Goal: Information Seeking & Learning: Learn about a topic

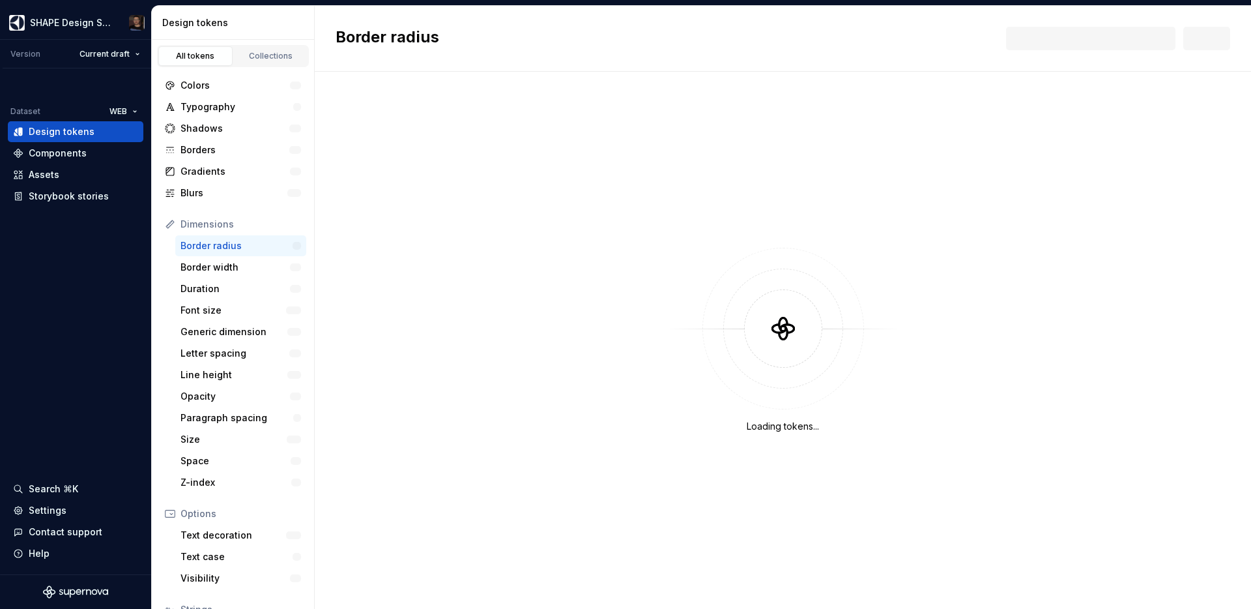
click at [211, 220] on div "Dimensions" at bounding box center [241, 224] width 121 height 13
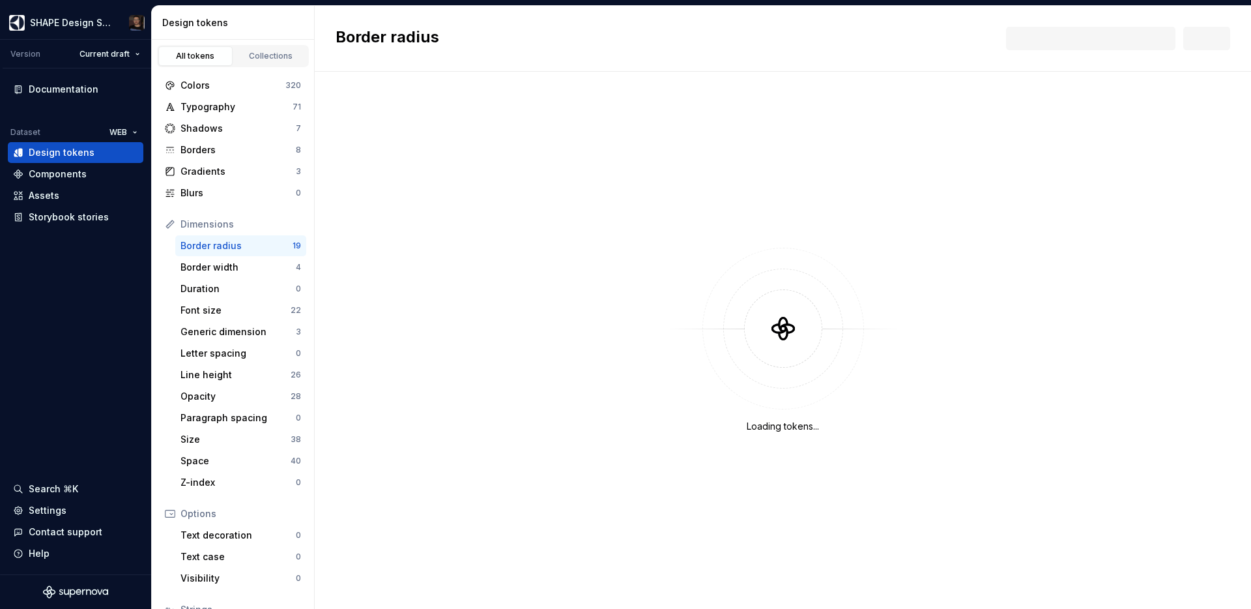
click at [211, 220] on div "Dimensions" at bounding box center [241, 224] width 121 height 13
click at [225, 247] on div "Border radius" at bounding box center [237, 245] width 112 height 13
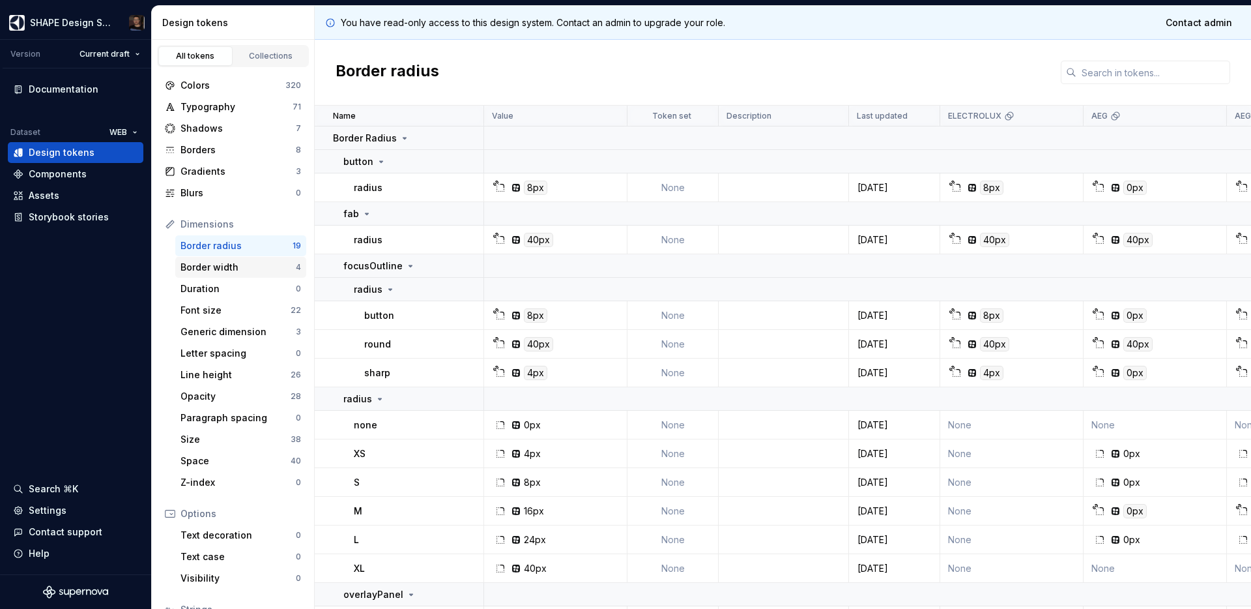
click at [225, 271] on div "Border width" at bounding box center [238, 267] width 115 height 13
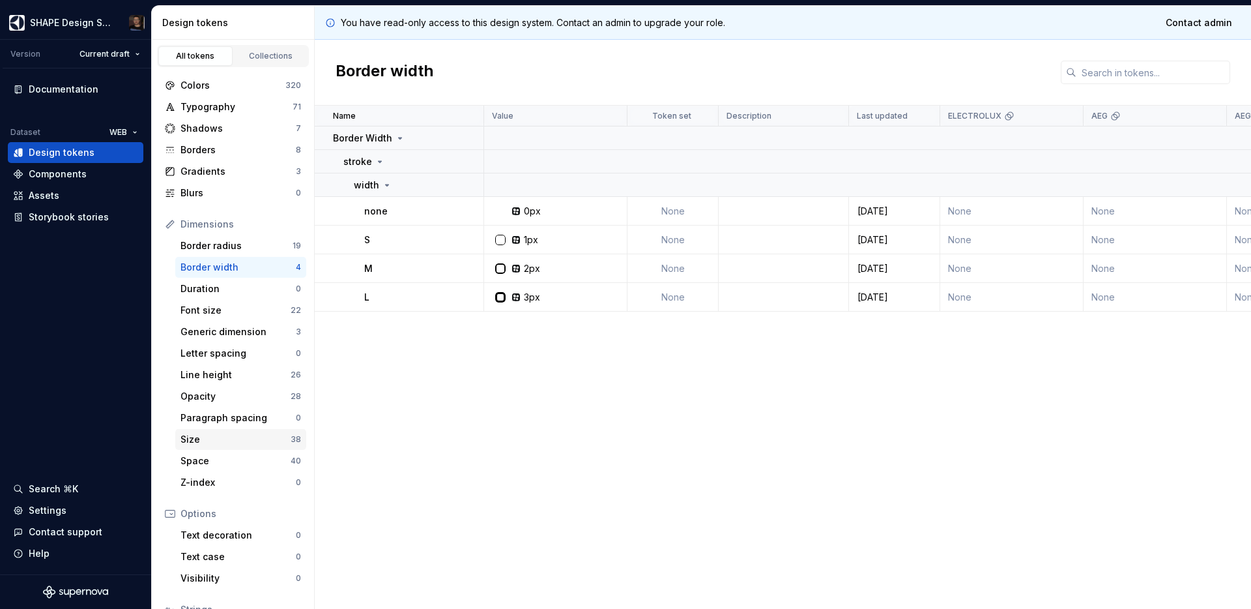
click at [225, 429] on div "Size 38" at bounding box center [240, 439] width 131 height 21
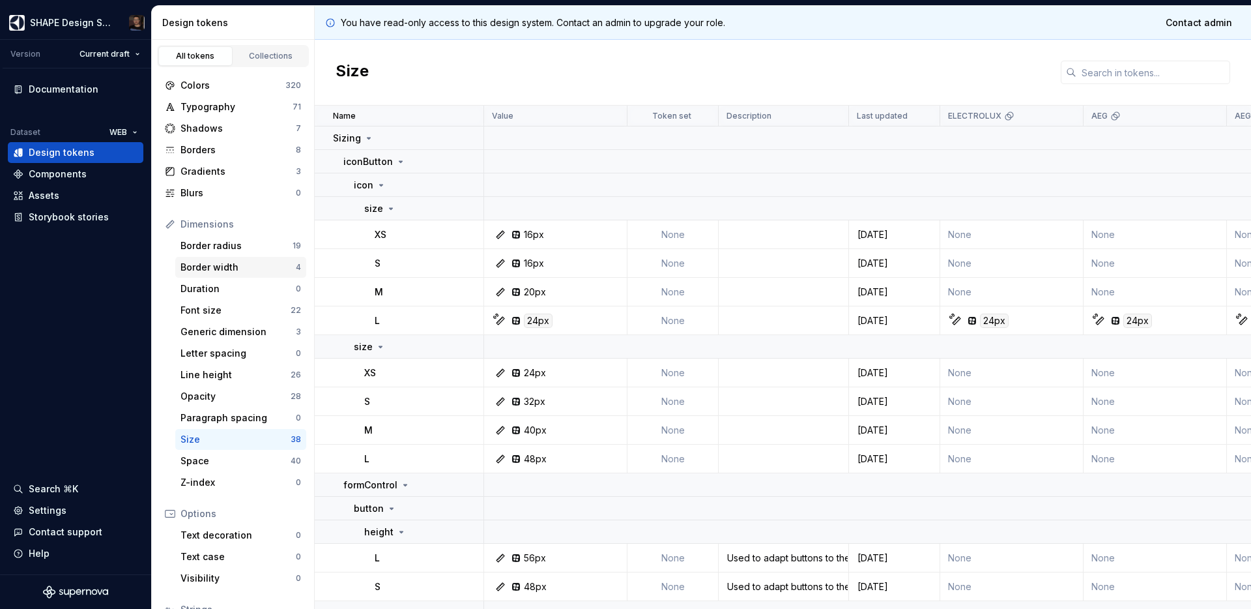
click at [227, 274] on div "Border width 4" at bounding box center [240, 267] width 131 height 21
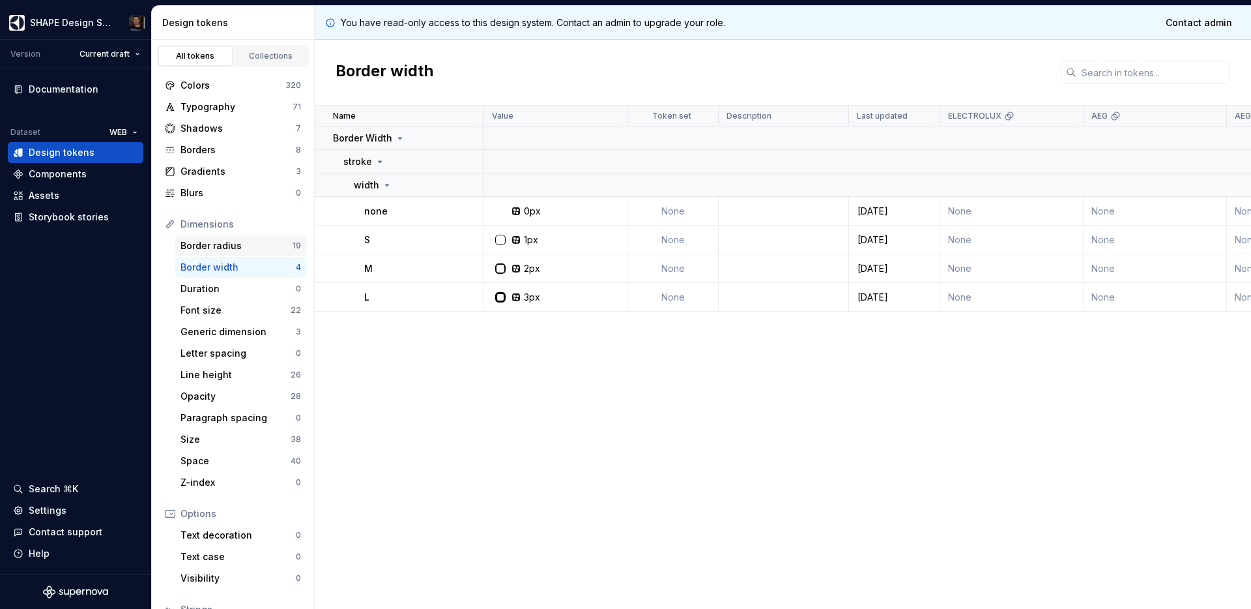
click at [230, 245] on div "Border radius" at bounding box center [237, 245] width 112 height 13
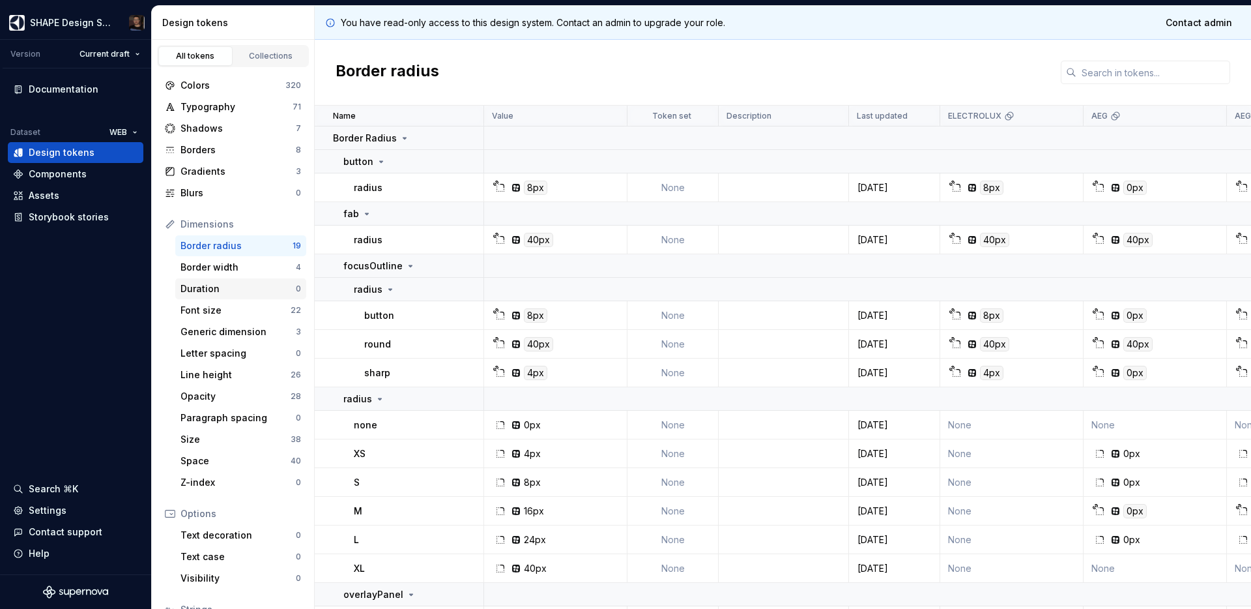
click at [230, 283] on div "Duration" at bounding box center [238, 288] width 115 height 13
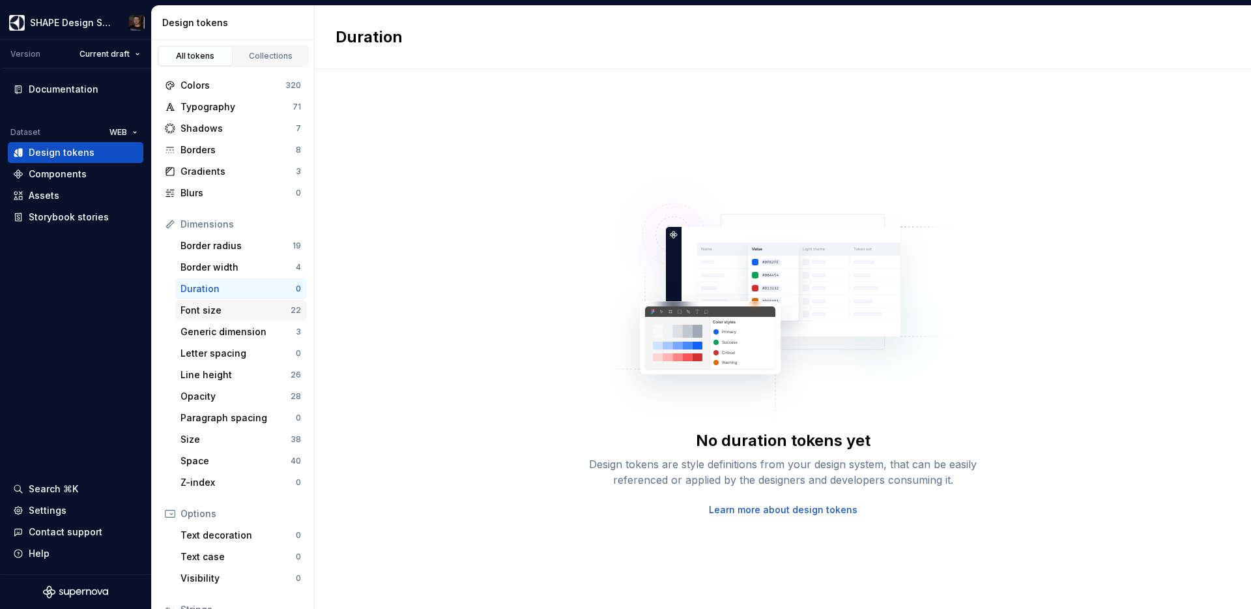
click at [227, 313] on div "Font size" at bounding box center [236, 310] width 110 height 13
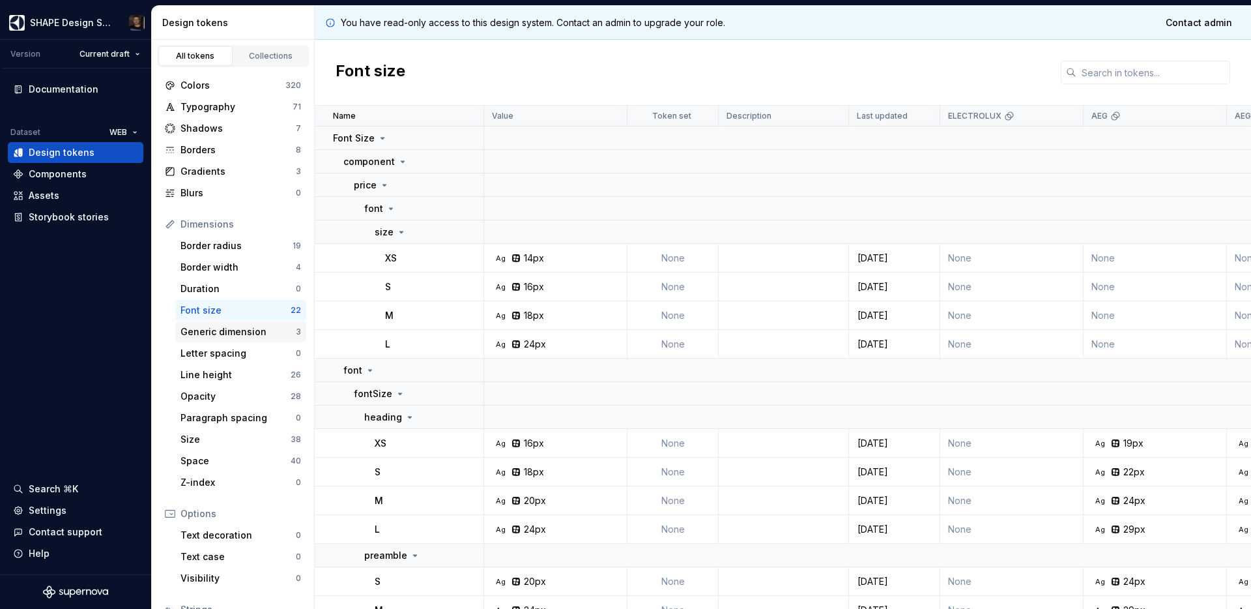
click at [227, 327] on div "Generic dimension" at bounding box center [238, 331] width 115 height 13
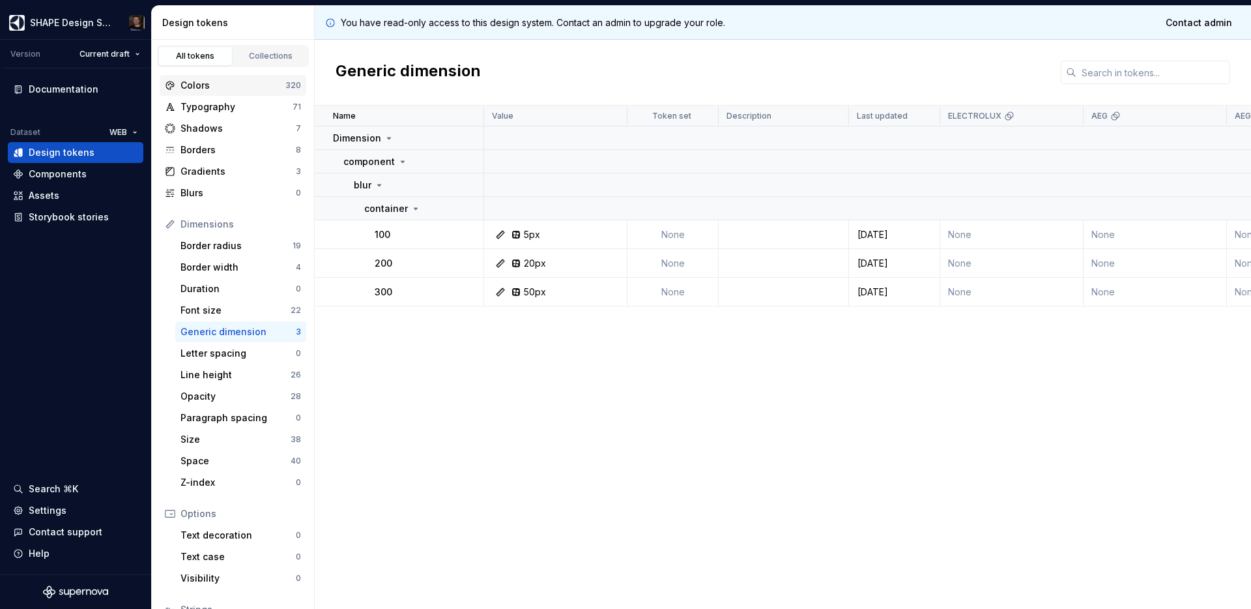
click at [214, 85] on div "Colors" at bounding box center [233, 85] width 105 height 13
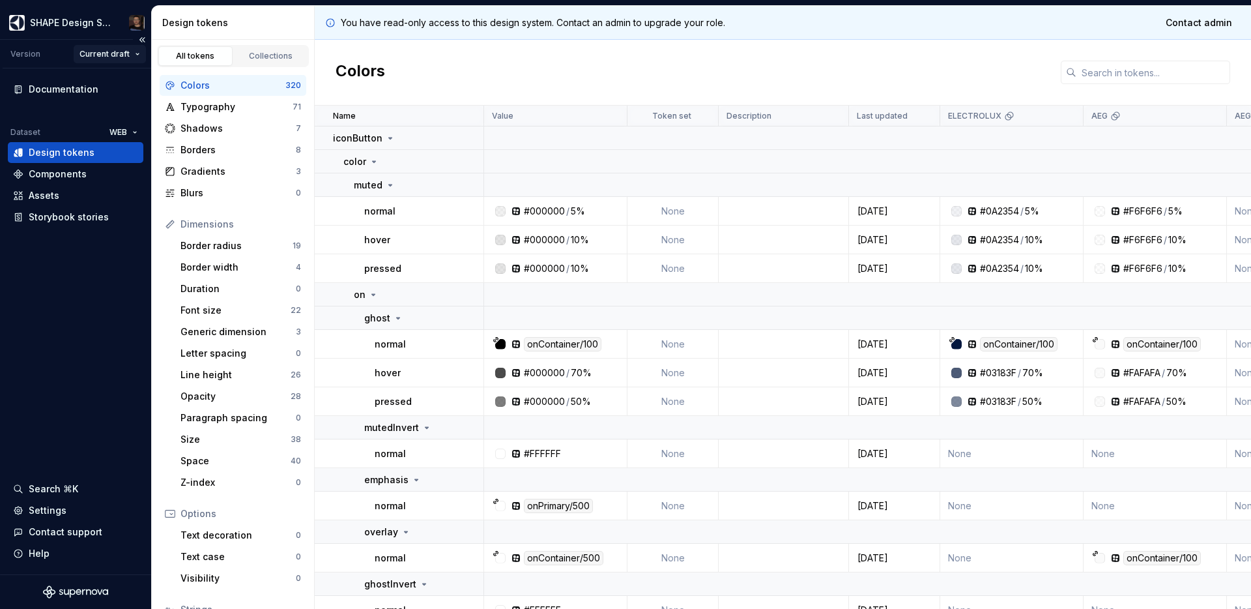
click at [96, 54] on html "SHAPE Design System Version Current draft Documentation Dataset WEB Design toke…" at bounding box center [625, 304] width 1251 height 609
click at [128, 96] on div "v 3 - Release [DATE]" at bounding box center [146, 100] width 93 height 13
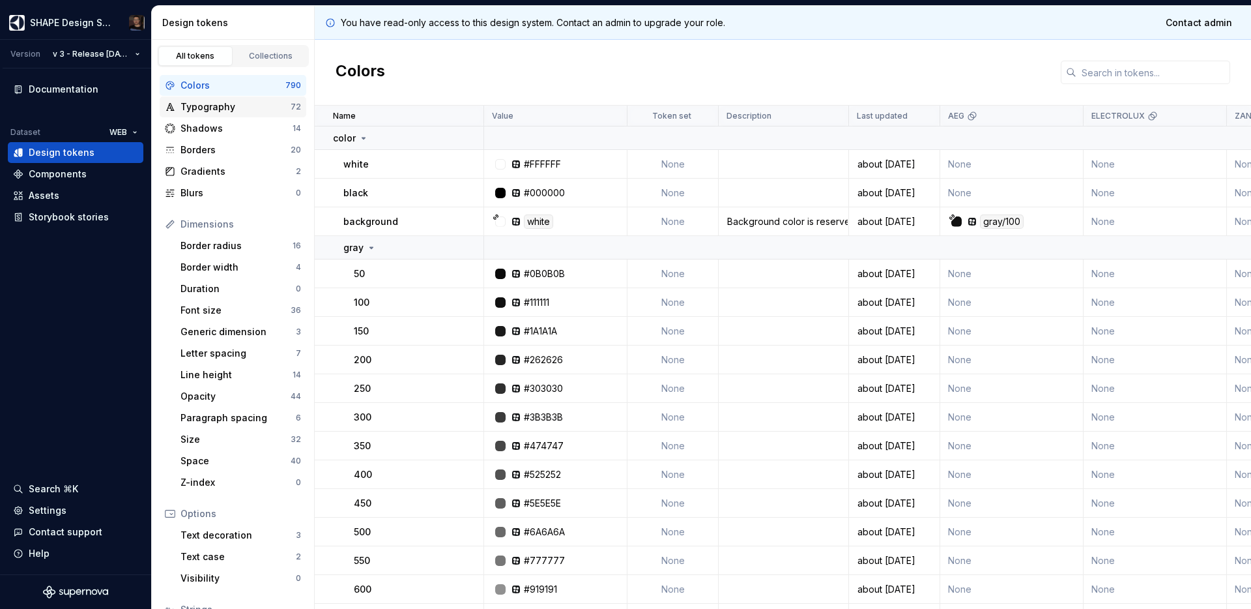
click at [240, 109] on div "Typography" at bounding box center [236, 106] width 110 height 13
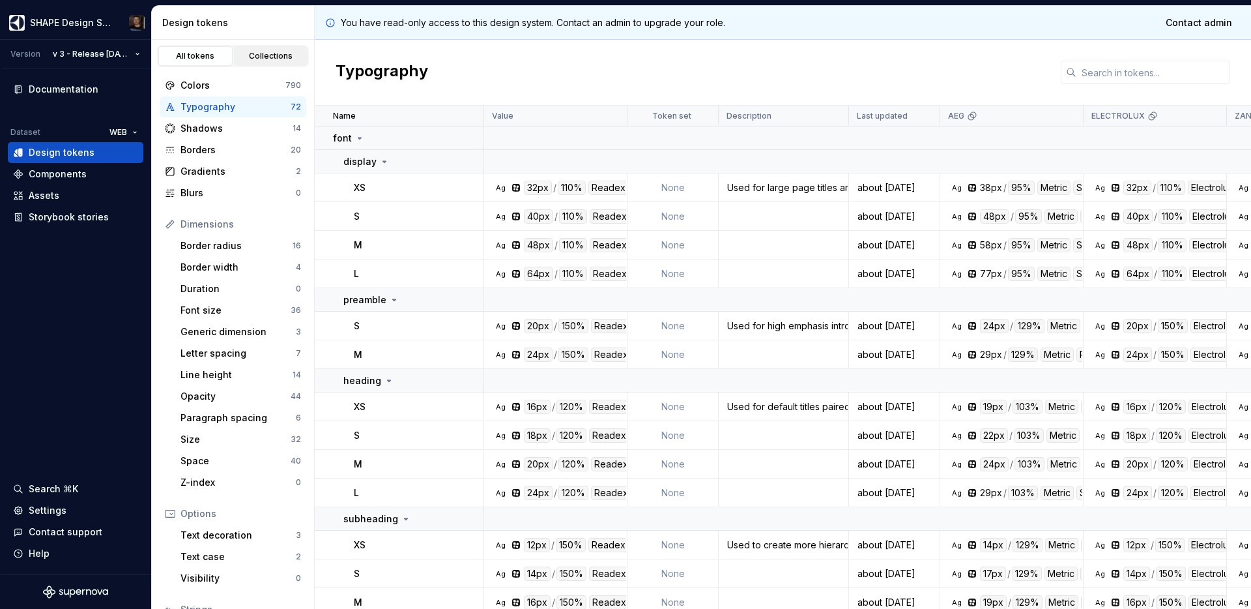
click at [250, 57] on div "Collections" at bounding box center [271, 56] width 65 height 10
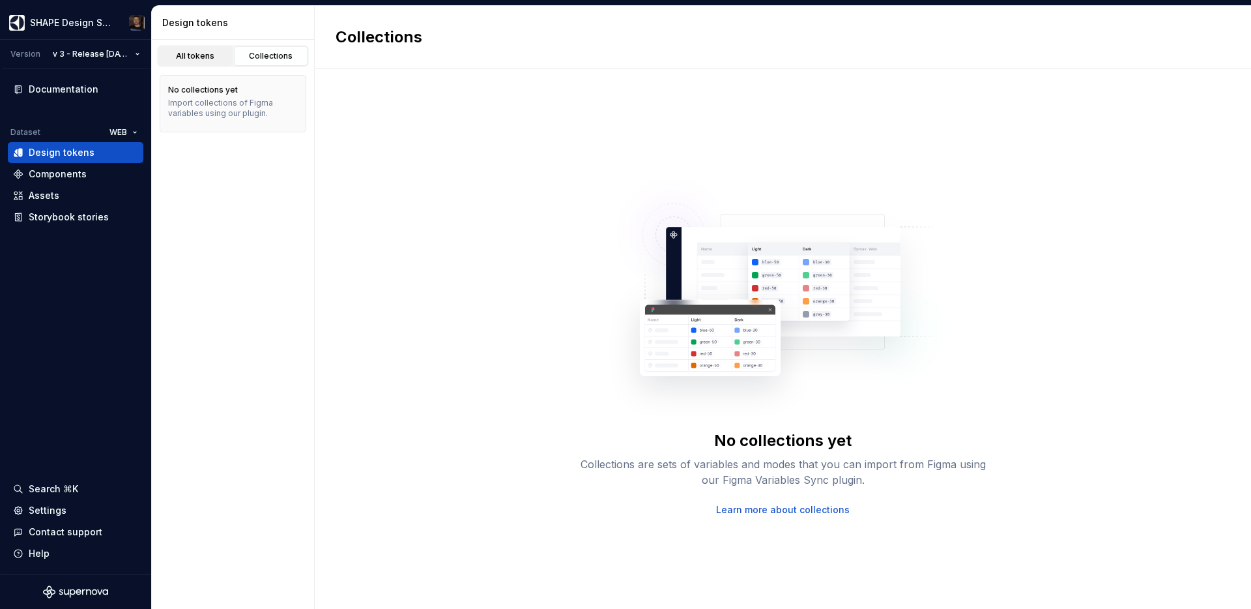
click at [188, 61] on link "All tokens" at bounding box center [195, 56] width 74 height 20
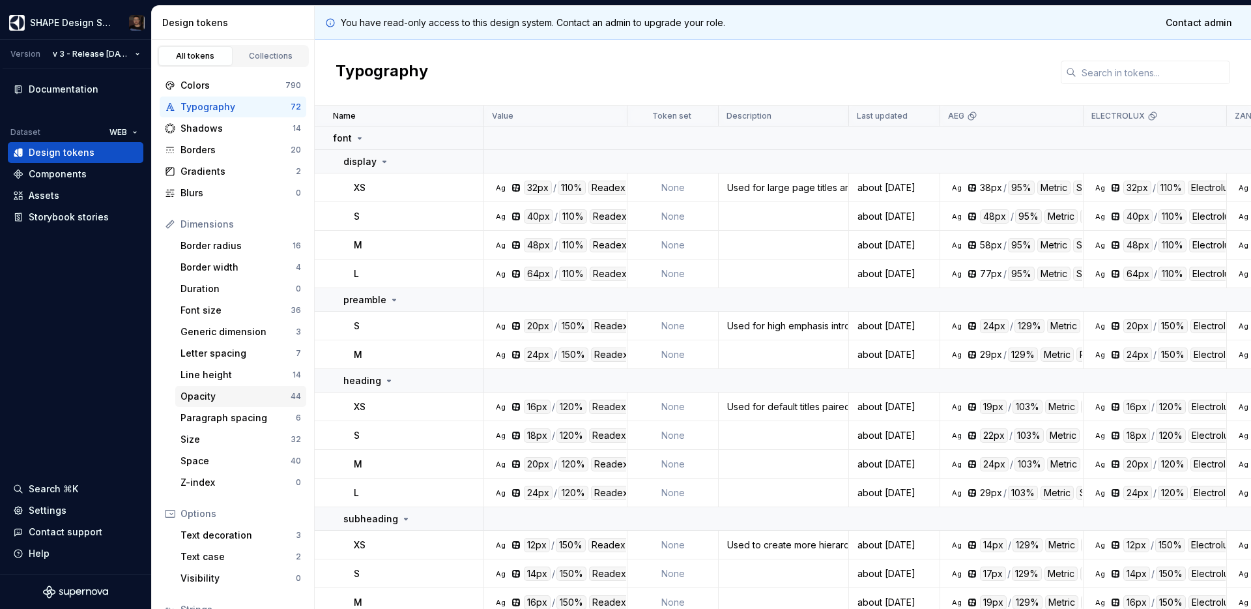
scroll to position [105, 0]
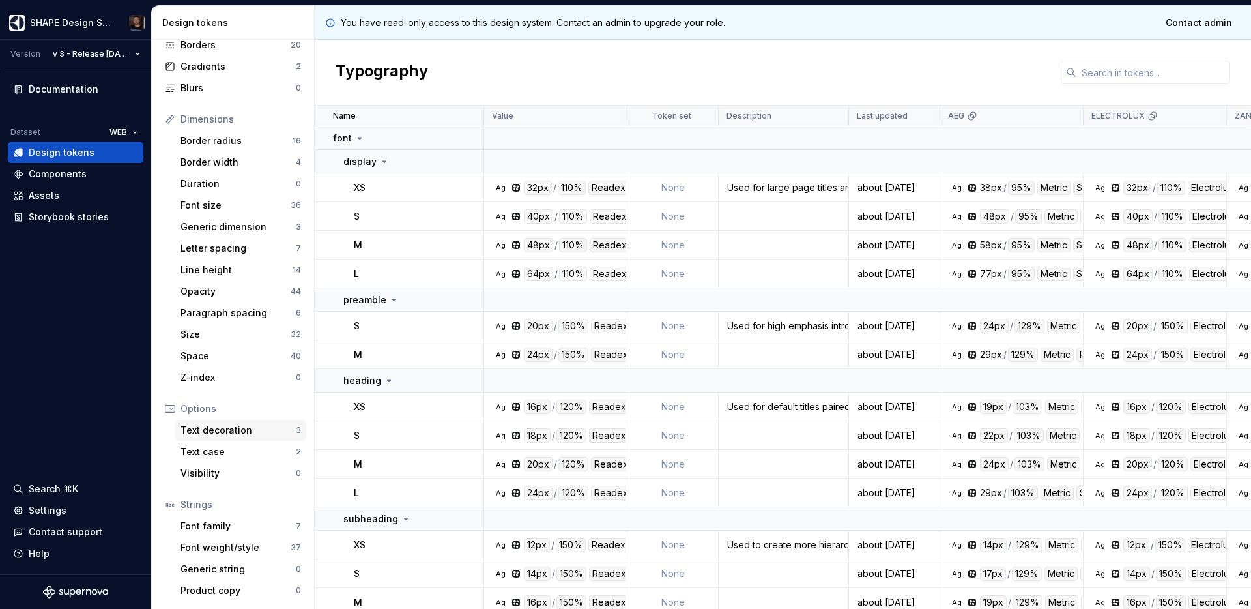
click at [225, 425] on div "Text decoration" at bounding box center [238, 430] width 115 height 13
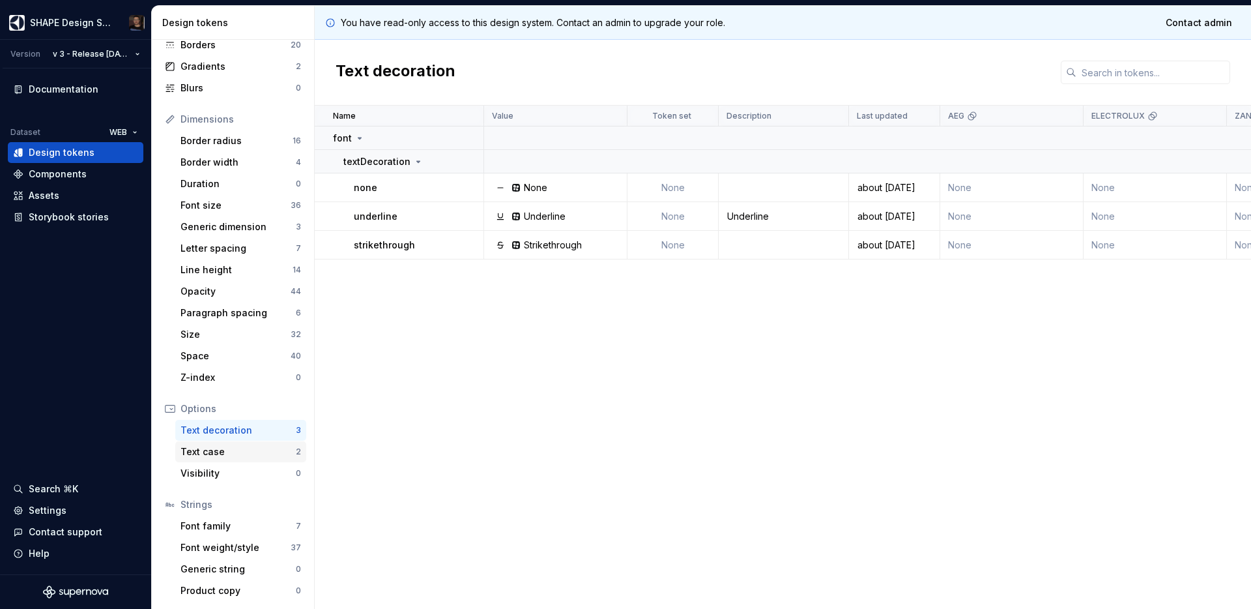
click at [229, 446] on div "Text case" at bounding box center [238, 451] width 115 height 13
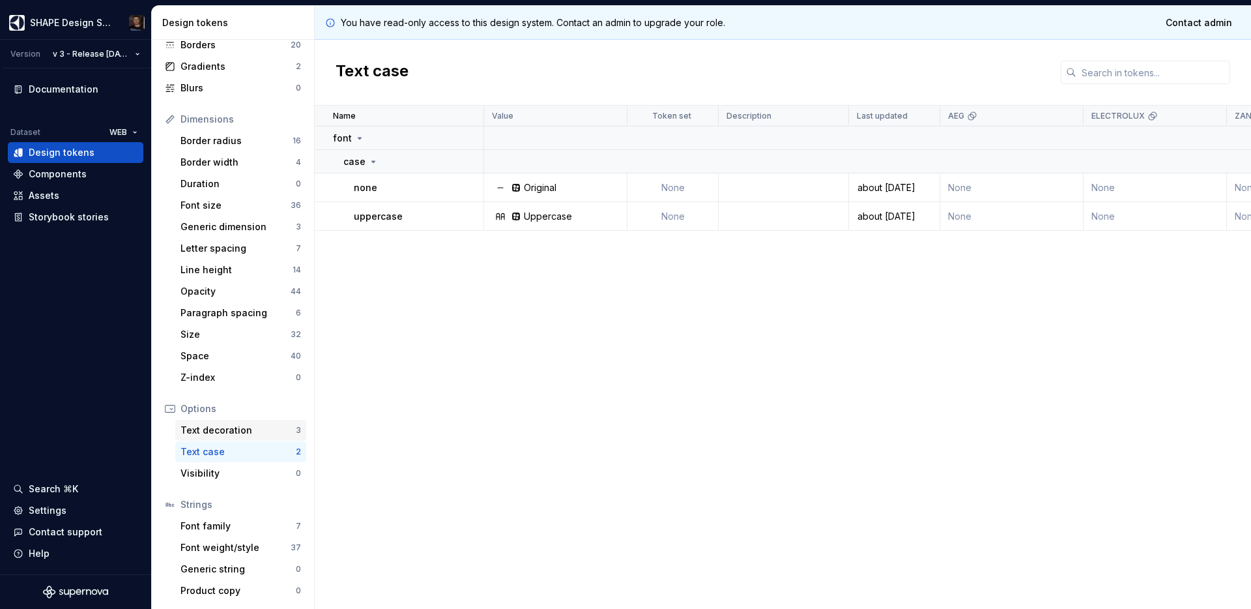
click at [231, 437] on div "Text decoration 3" at bounding box center [240, 430] width 131 height 21
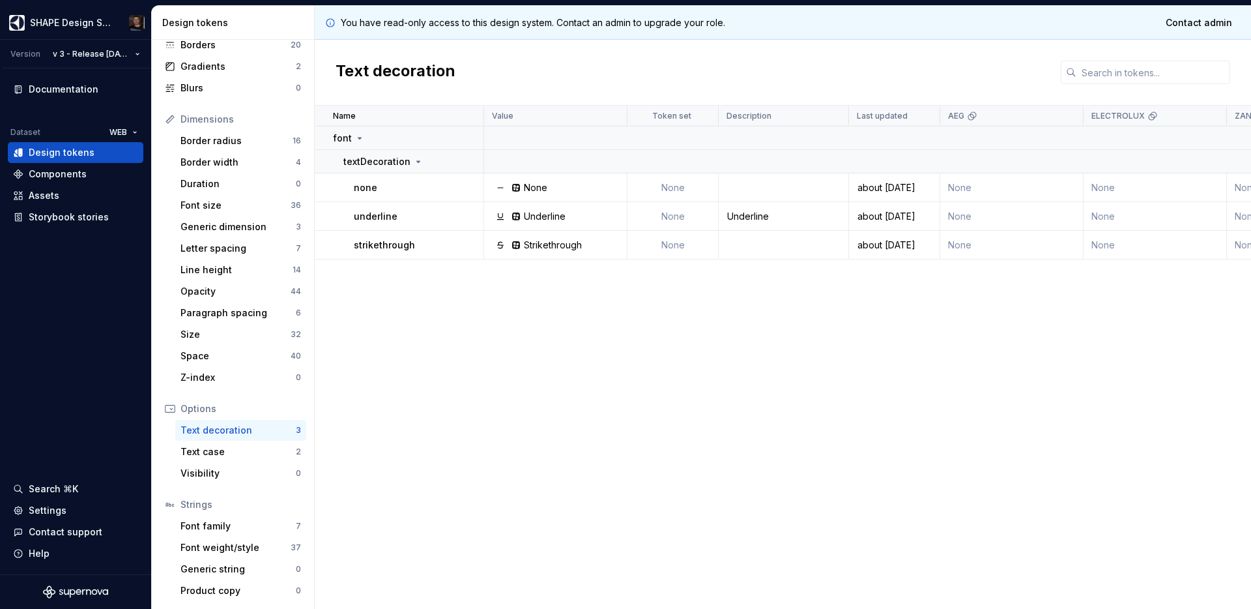
click at [609, 353] on div "Name Value Token set Description Last updated AEG ELECTROLUX ZANUSSI AEG LIGHT …" at bounding box center [783, 357] width 937 height 503
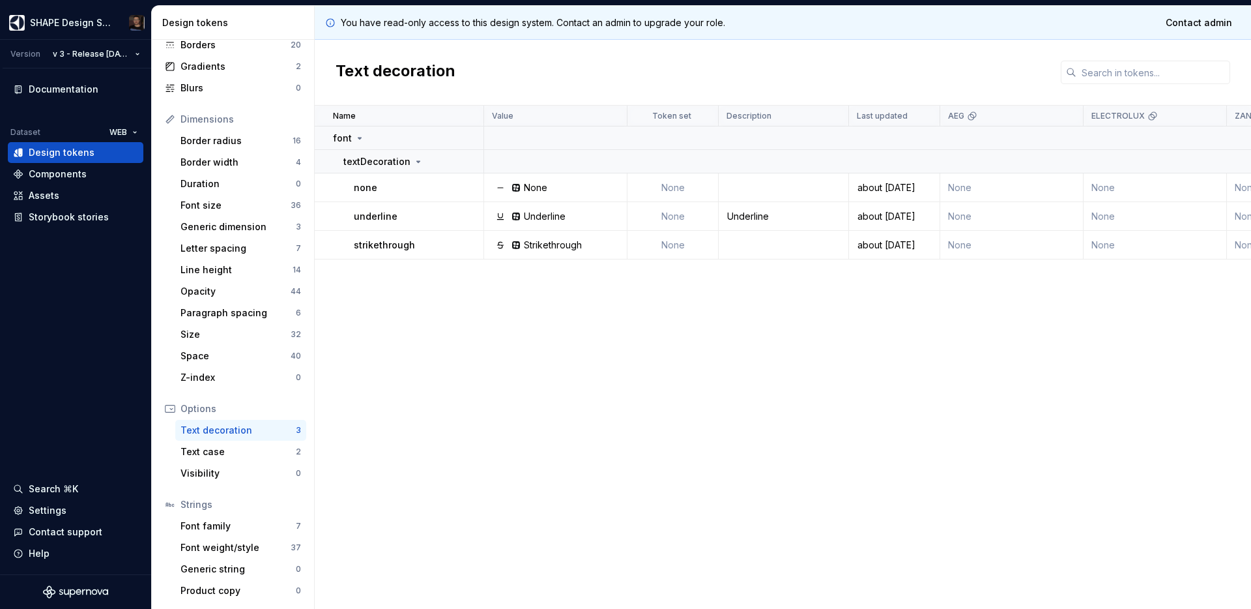
click at [609, 353] on div "Name Value Token set Description Last updated AEG ELECTROLUX ZANUSSI AEG LIGHT …" at bounding box center [783, 357] width 937 height 503
click at [834, 406] on div "Name Value Token set Description Last updated AEG ELECTROLUX ZANUSSI AEG LIGHT …" at bounding box center [783, 357] width 937 height 503
